Goal: Find specific page/section: Find specific page/section

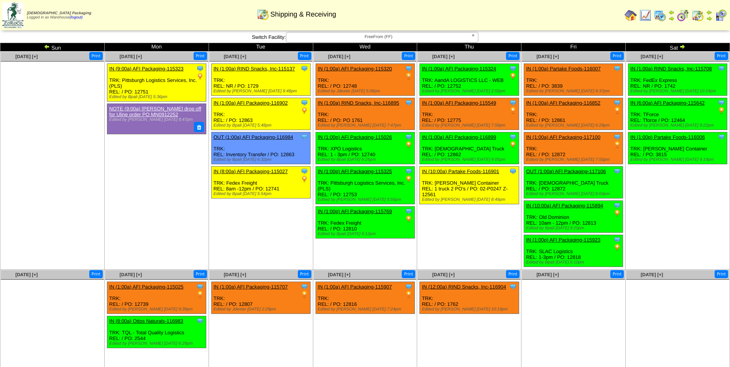
click at [660, 16] on img at bounding box center [660, 15] width 12 height 12
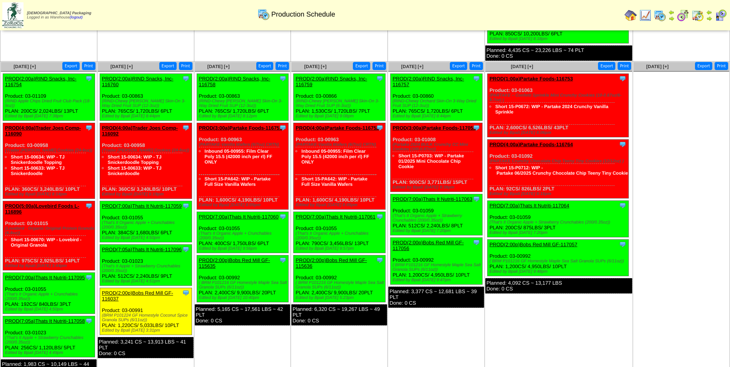
scroll to position [270, 0]
